Goal: Find specific page/section: Find specific page/section

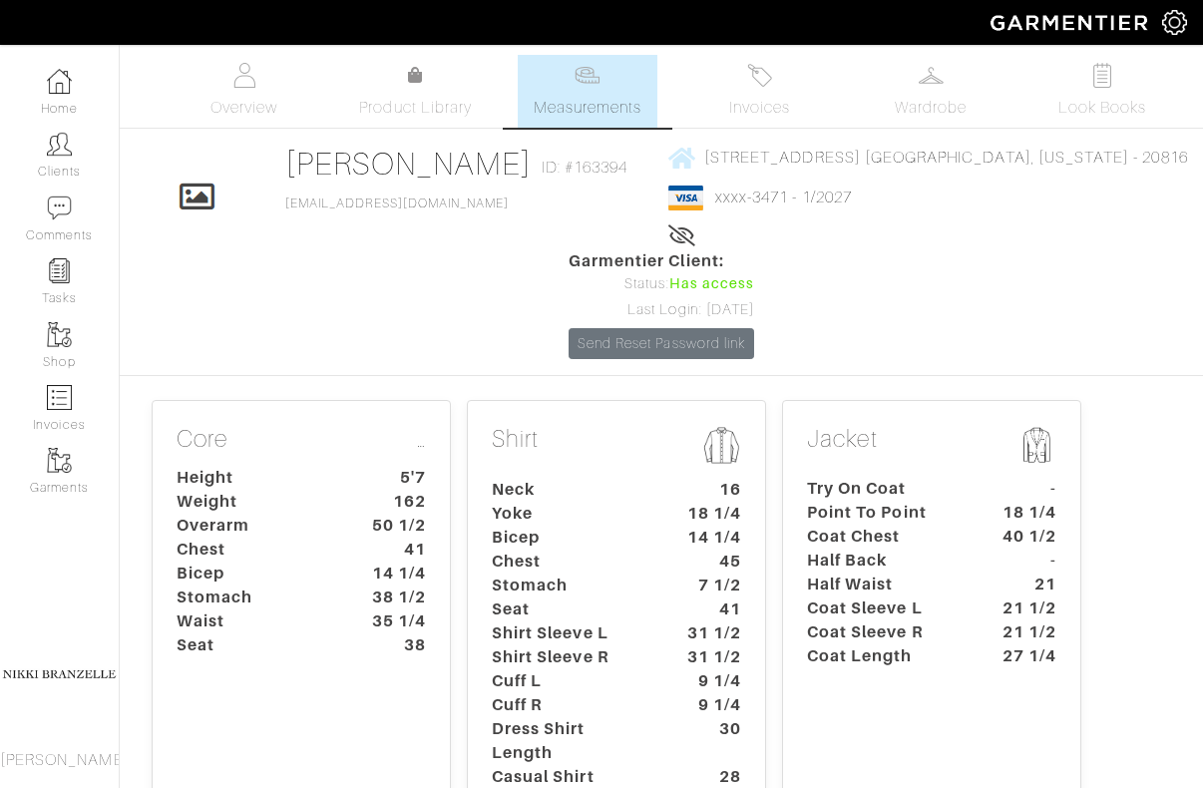
scroll to position [22, 0]
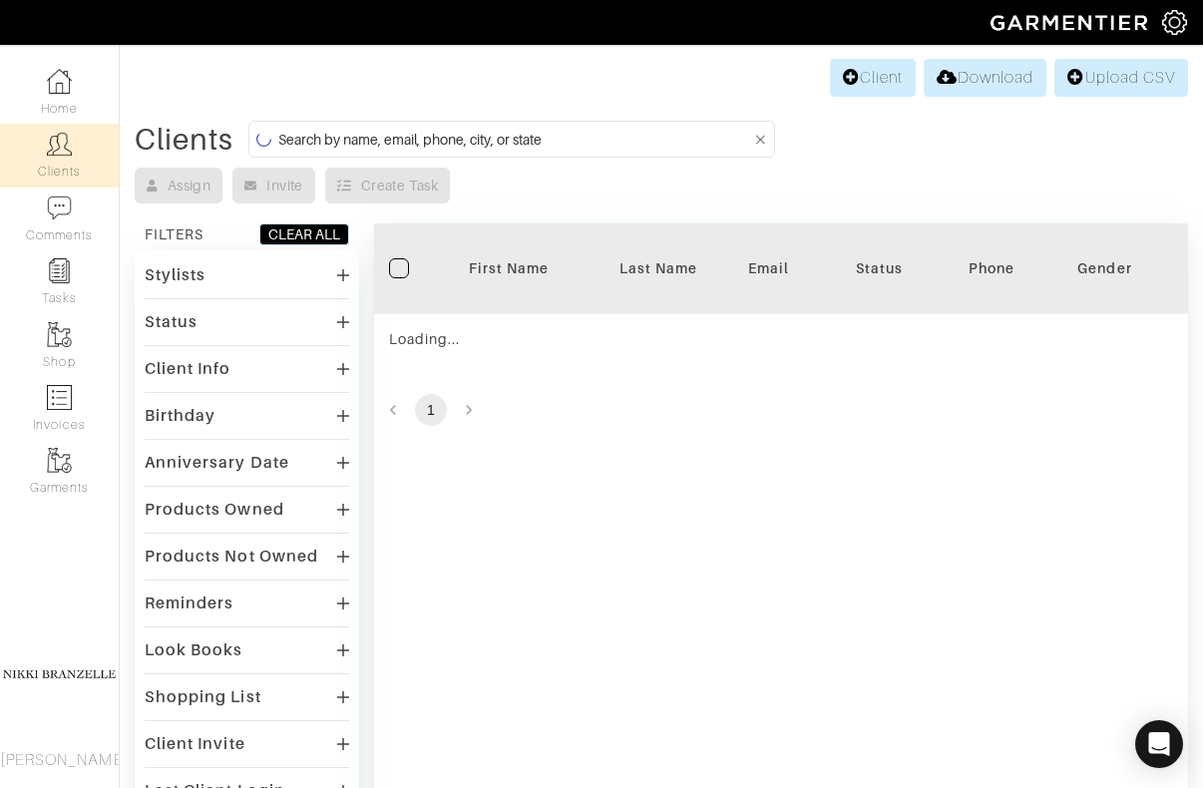
click at [609, 133] on input at bounding box center [514, 139] width 473 height 25
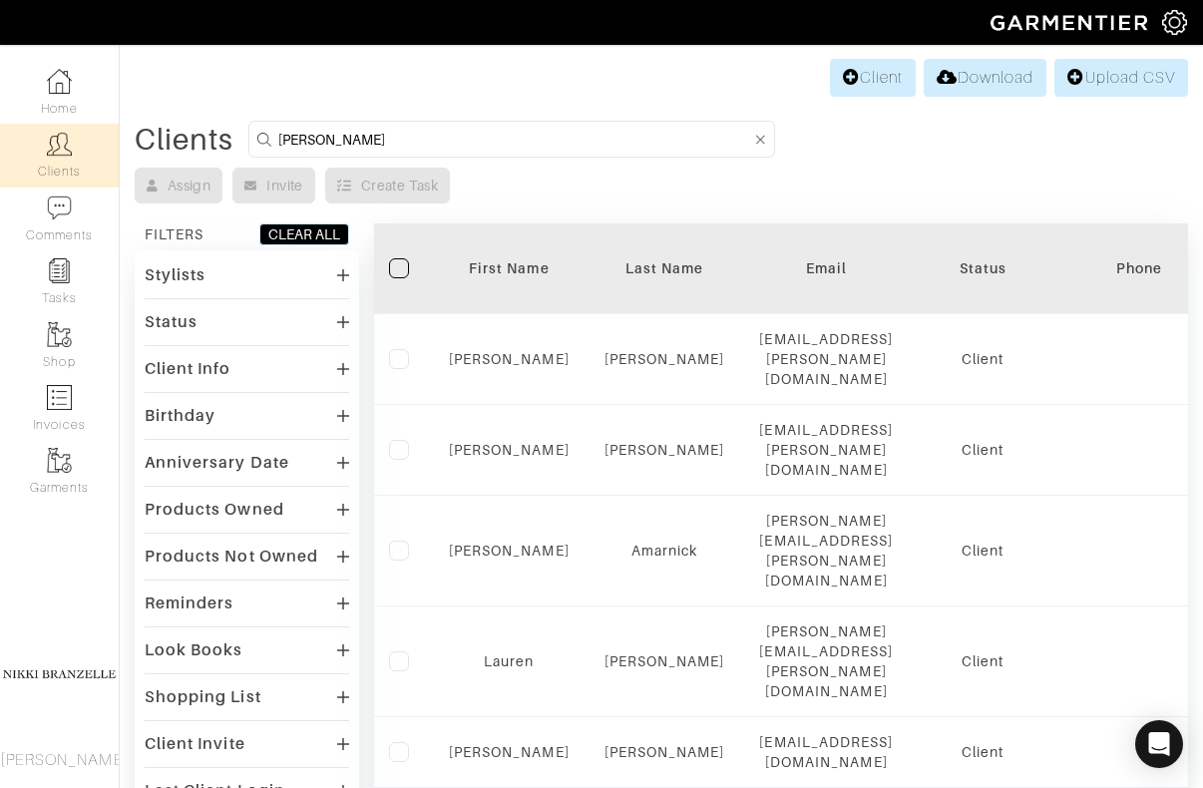
type input "[PERSON_NAME]"
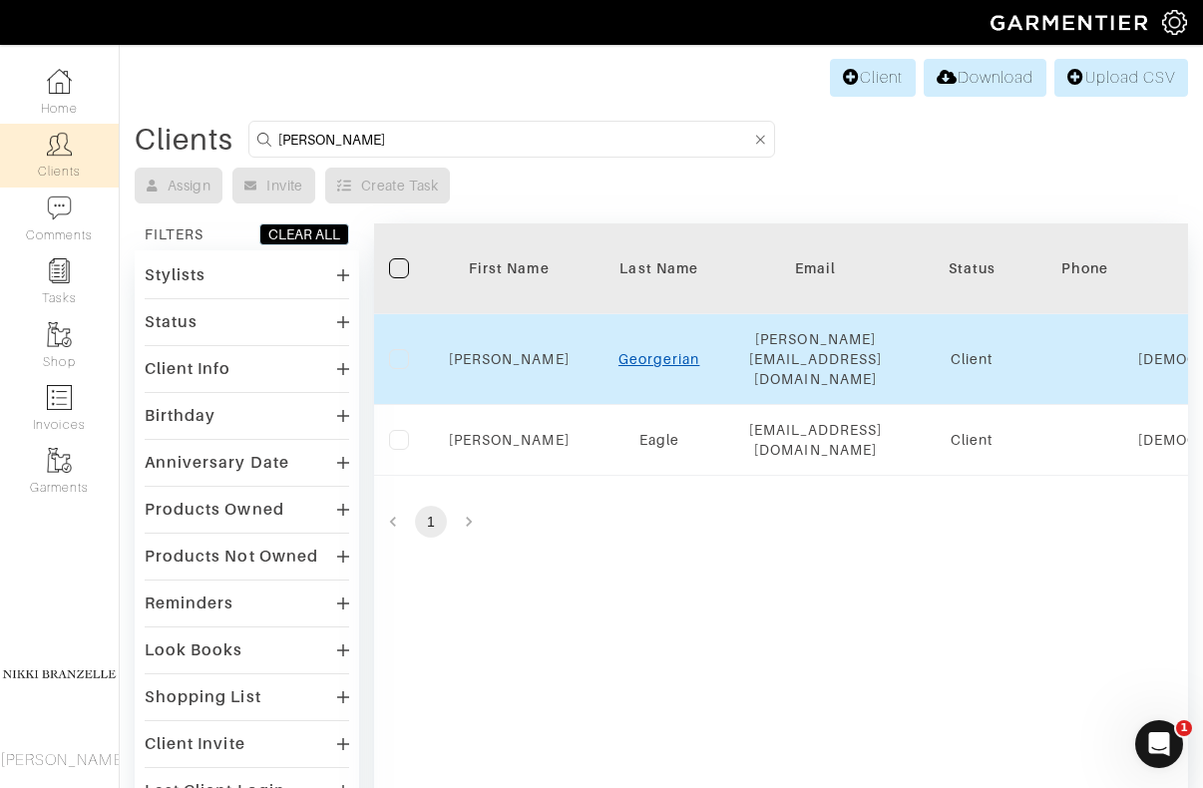
scroll to position [0, 0]
click at [528, 351] on link "[PERSON_NAME]" at bounding box center [509, 359] width 121 height 16
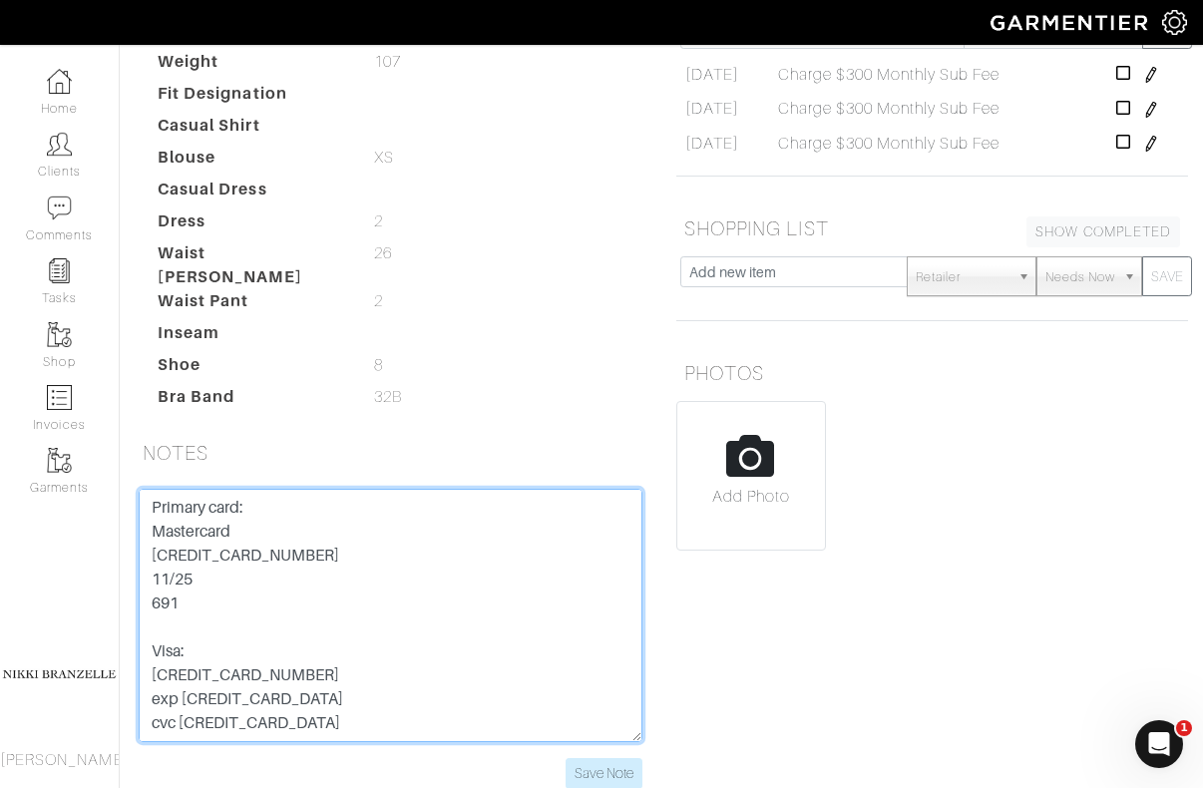
click at [288, 489] on textarea "Primary card: Mastercard 5156 7676 3797 6486 11/25 691 Visa: 4737 0300 3138 438…" at bounding box center [391, 615] width 504 height 253
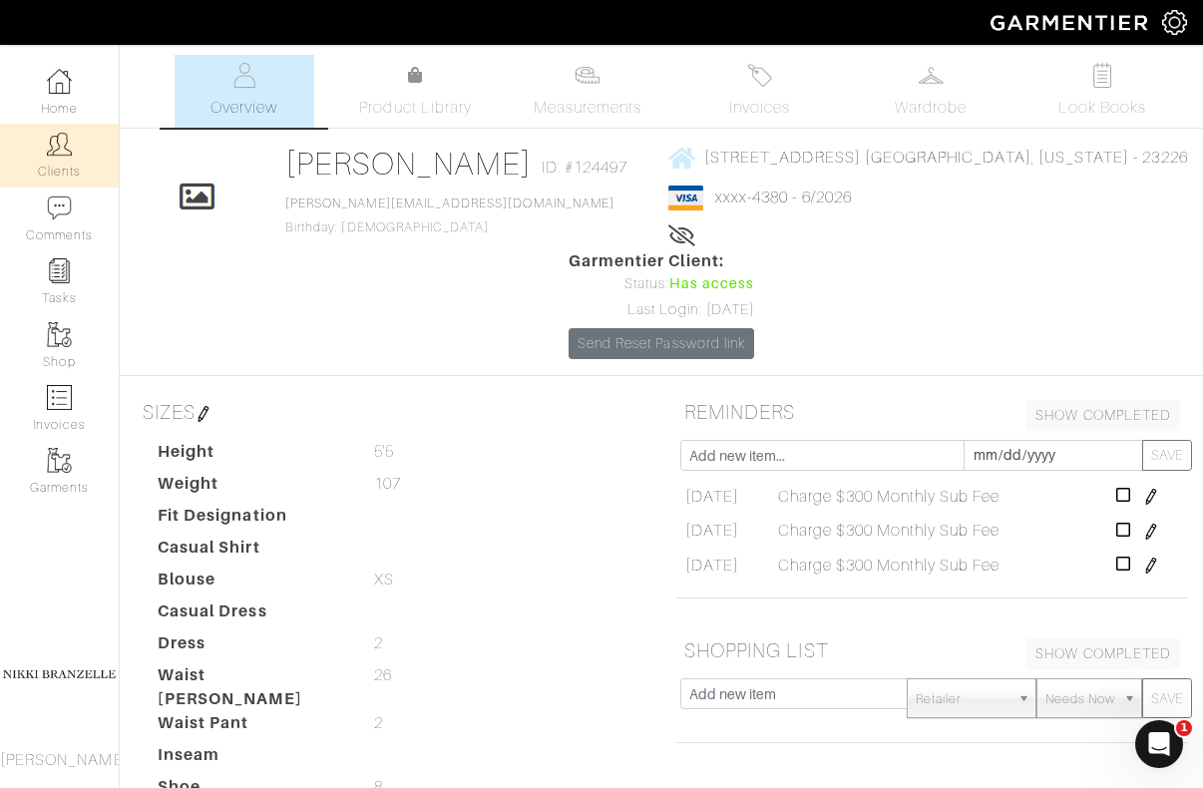
click at [51, 149] on img at bounding box center [59, 144] width 25 height 25
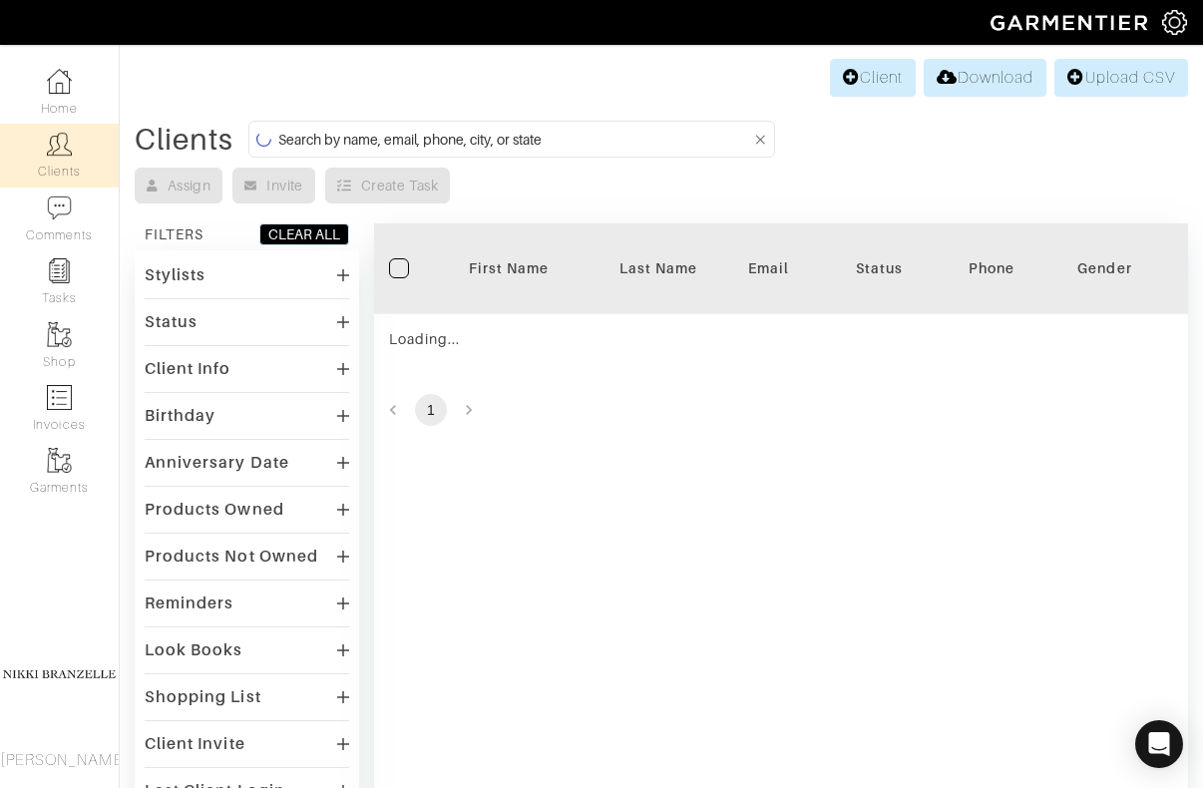
click at [453, 136] on input at bounding box center [514, 139] width 473 height 25
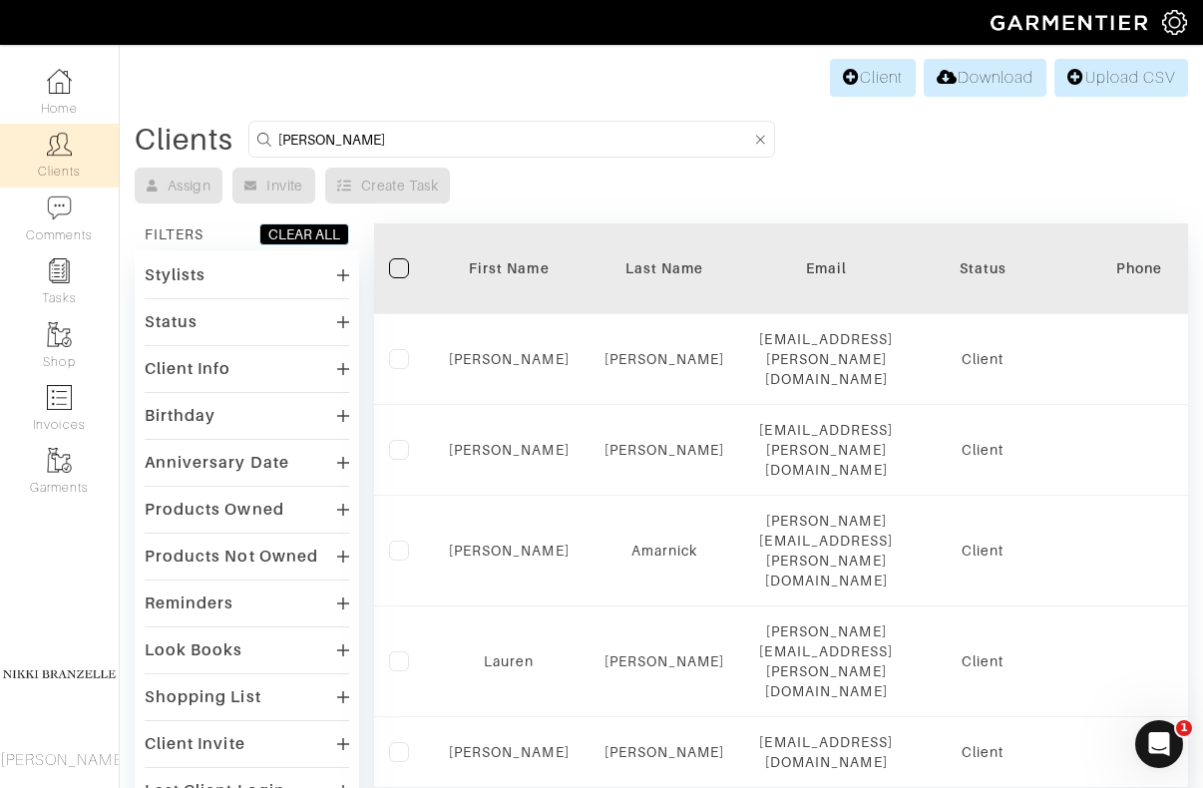
type input "julie"
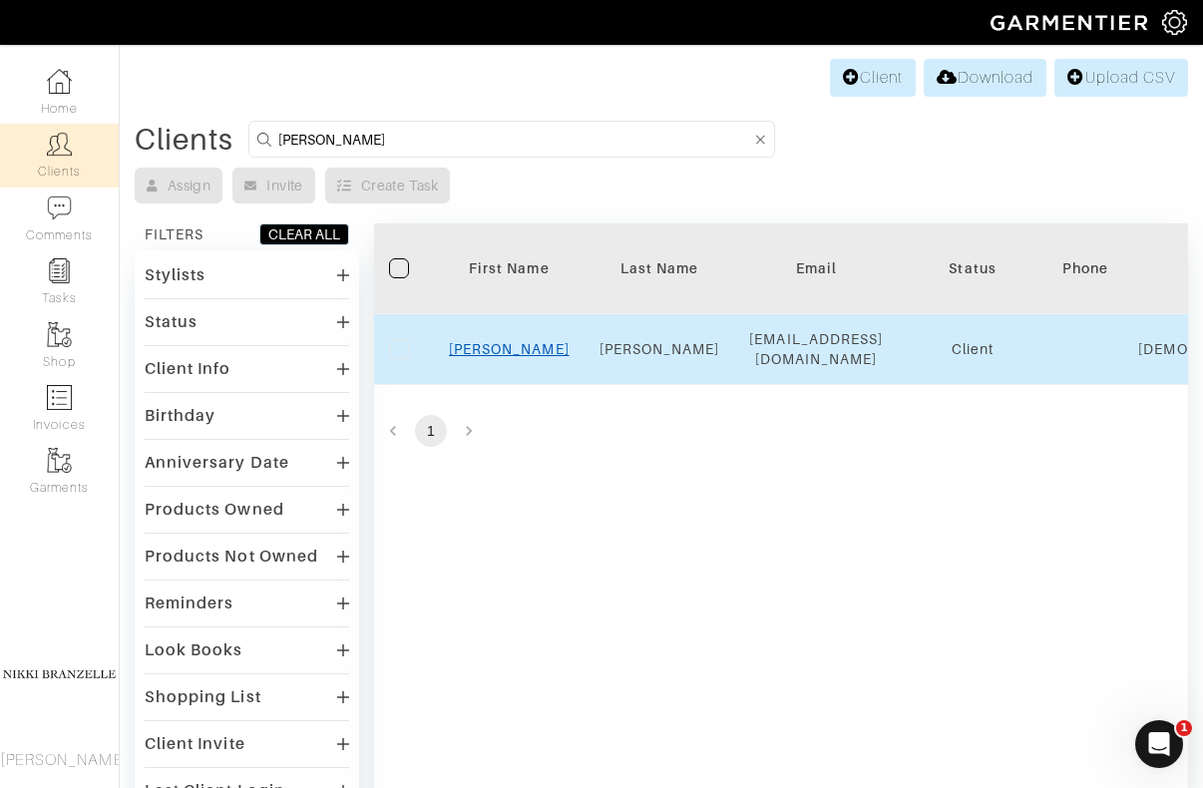
click at [517, 343] on link "Julie" at bounding box center [509, 349] width 121 height 16
